Goal: Task Accomplishment & Management: Complete application form

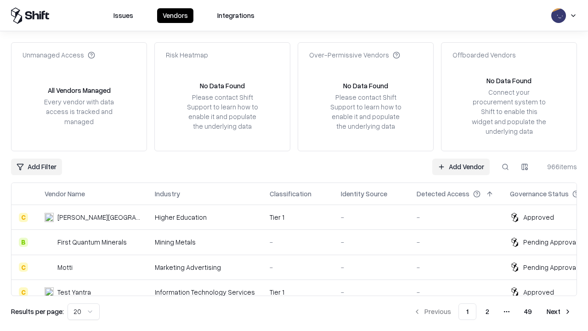
click at [461, 166] on link "Add Vendor" at bounding box center [461, 167] width 57 height 17
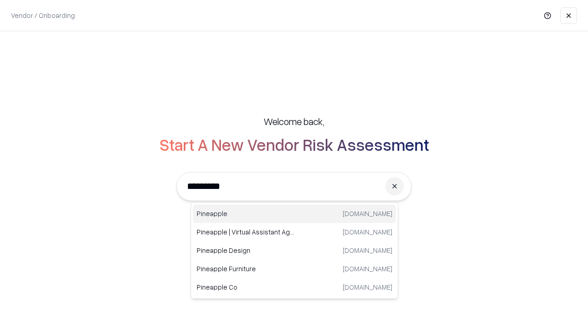
click at [295, 214] on div "Pineapple [DOMAIN_NAME]" at bounding box center [294, 214] width 203 height 18
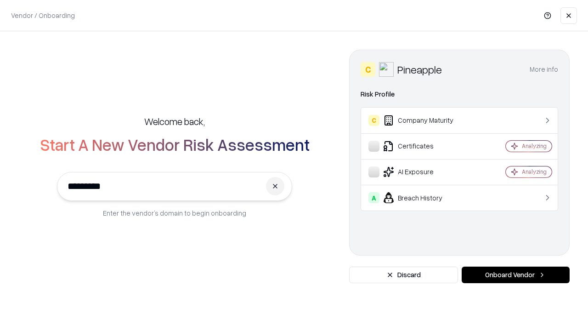
type input "*********"
click at [516, 275] on button "Onboard Vendor" at bounding box center [516, 275] width 108 height 17
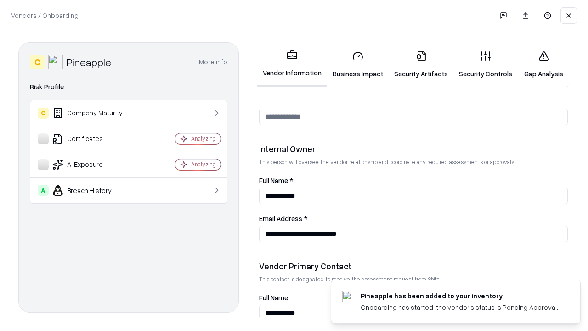
scroll to position [476, 0]
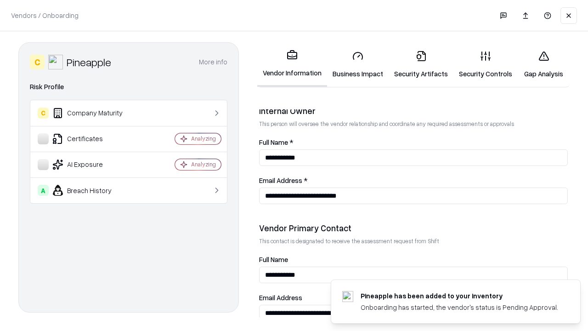
click at [421, 64] on link "Security Artifacts" at bounding box center [421, 64] width 65 height 43
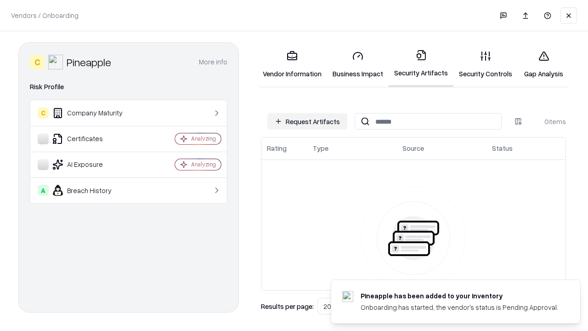
click at [308, 121] on button "Request Artifacts" at bounding box center [308, 121] width 80 height 17
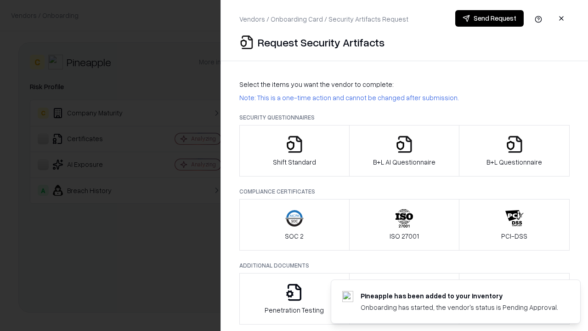
click at [514, 151] on icon "button" at bounding box center [515, 144] width 18 height 18
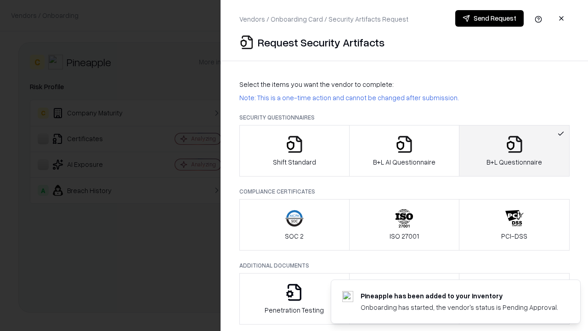
click at [404, 151] on icon "button" at bounding box center [404, 144] width 18 height 18
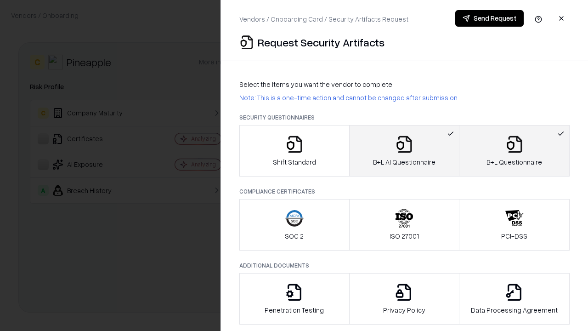
click at [490, 18] on button "Send Request" at bounding box center [490, 18] width 69 height 17
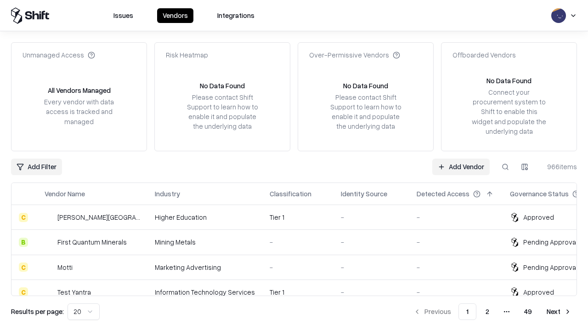
click at [461, 166] on link "Add Vendor" at bounding box center [461, 167] width 57 height 17
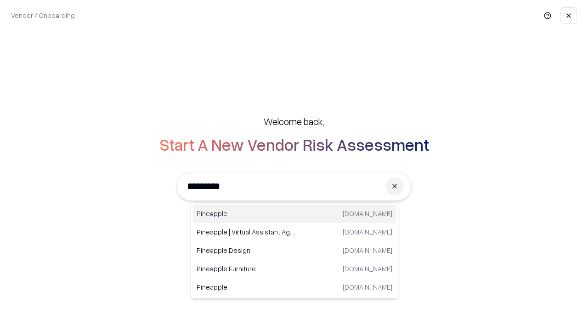
click at [295, 214] on div "Pineapple [DOMAIN_NAME]" at bounding box center [294, 214] width 203 height 18
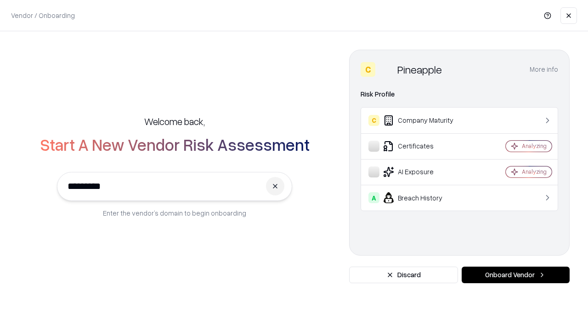
type input "*********"
click at [516, 275] on button "Onboard Vendor" at bounding box center [516, 275] width 108 height 17
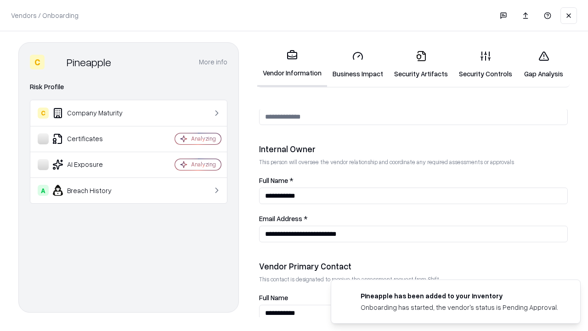
scroll to position [476, 0]
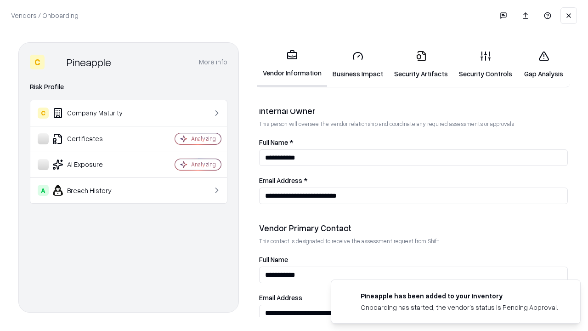
click at [544, 64] on link "Gap Analysis" at bounding box center [544, 64] width 52 height 43
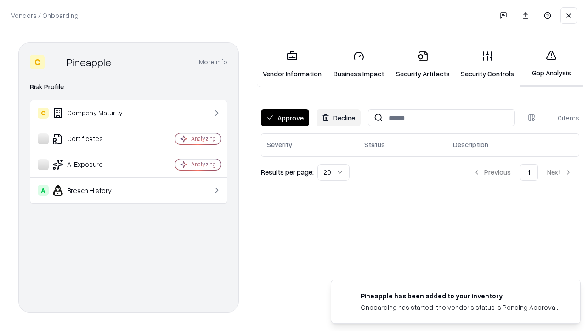
click at [285, 118] on button "Approve" at bounding box center [285, 117] width 48 height 17
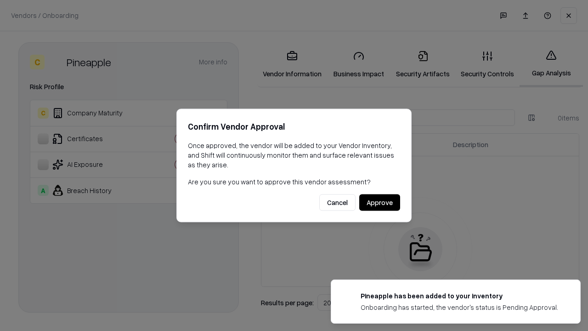
click at [380, 202] on button "Approve" at bounding box center [380, 202] width 41 height 17
